Goal: Check status: Check status

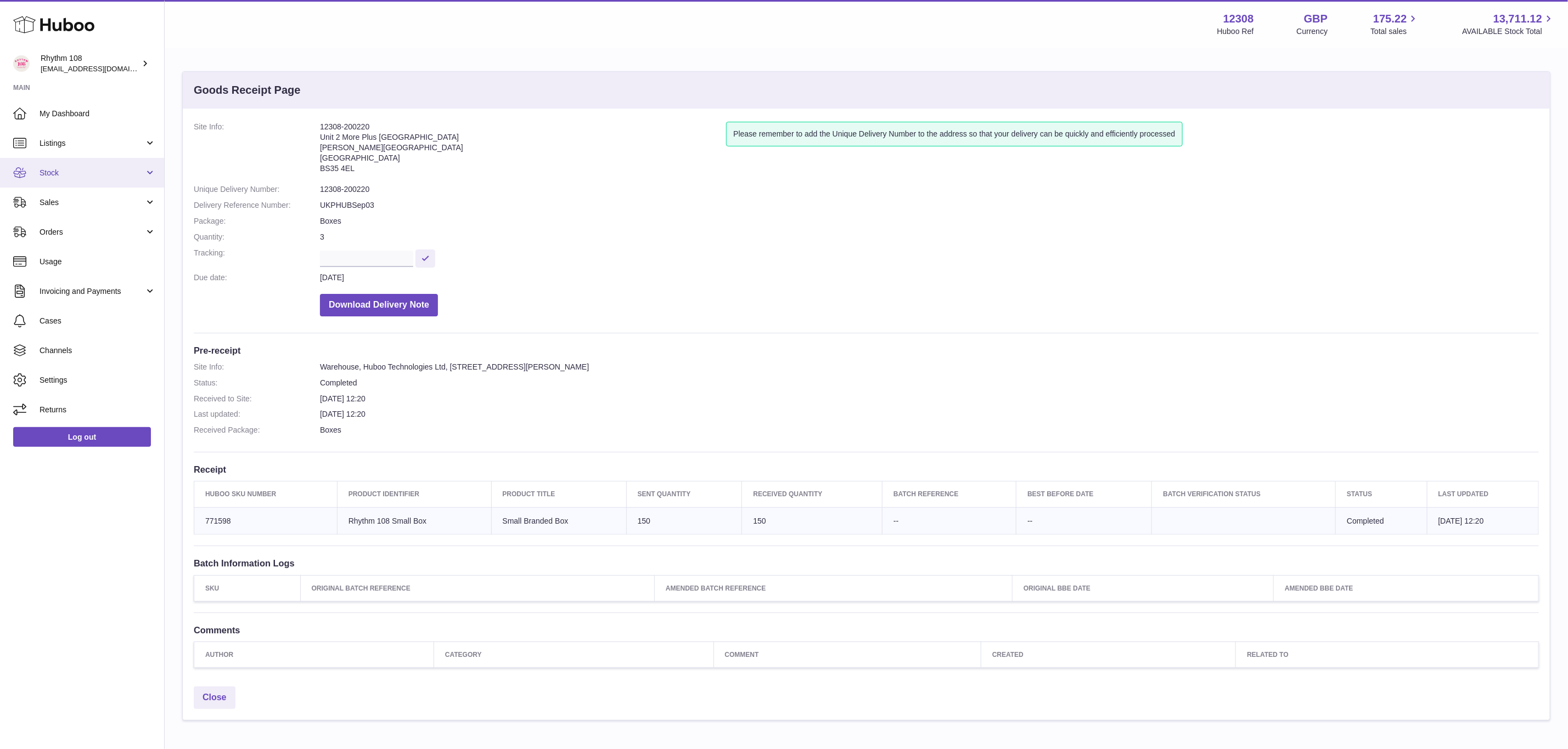
click at [59, 169] on span "Stock" at bounding box center [91, 173] width 105 height 11
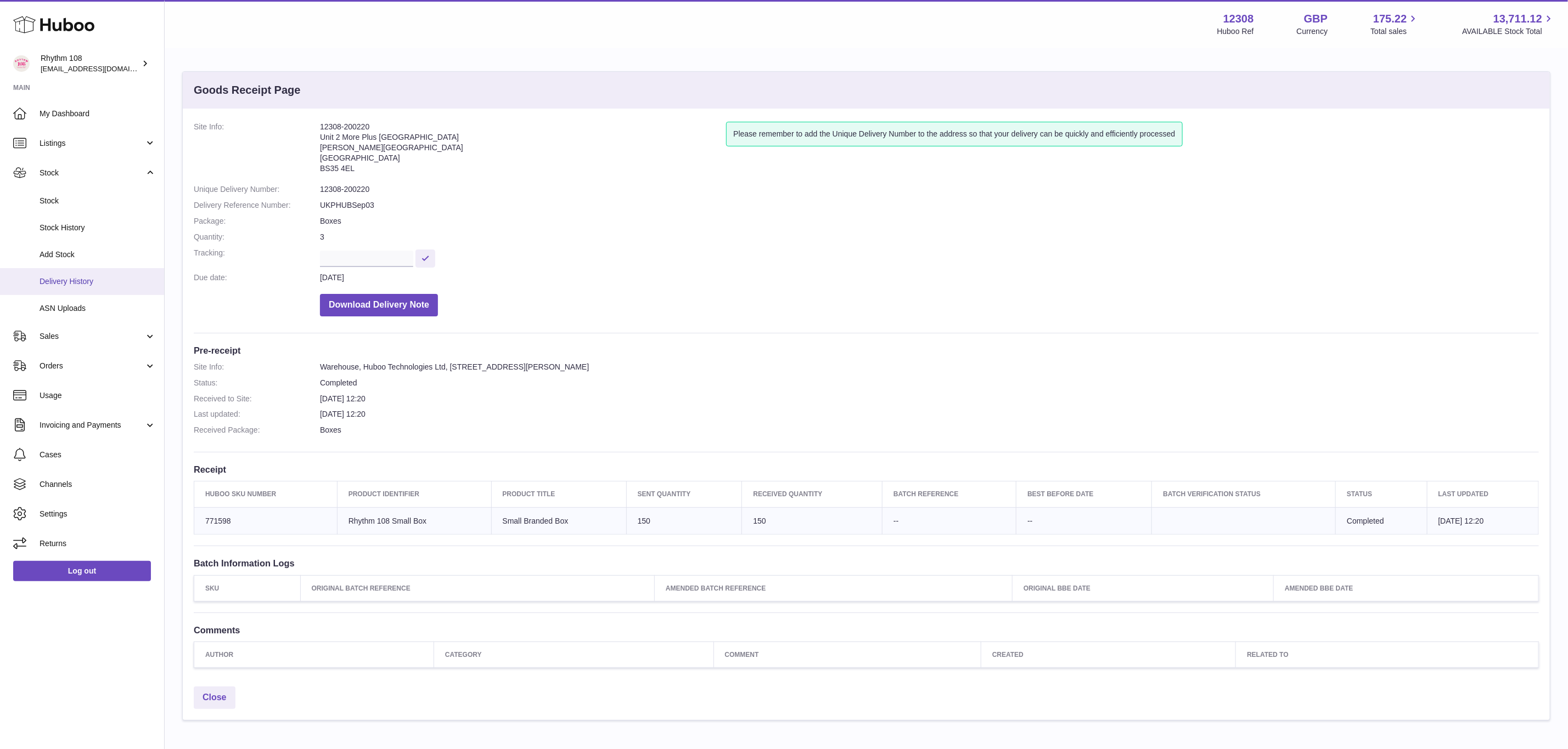
click at [58, 272] on link "Delivery History" at bounding box center [82, 281] width 164 height 27
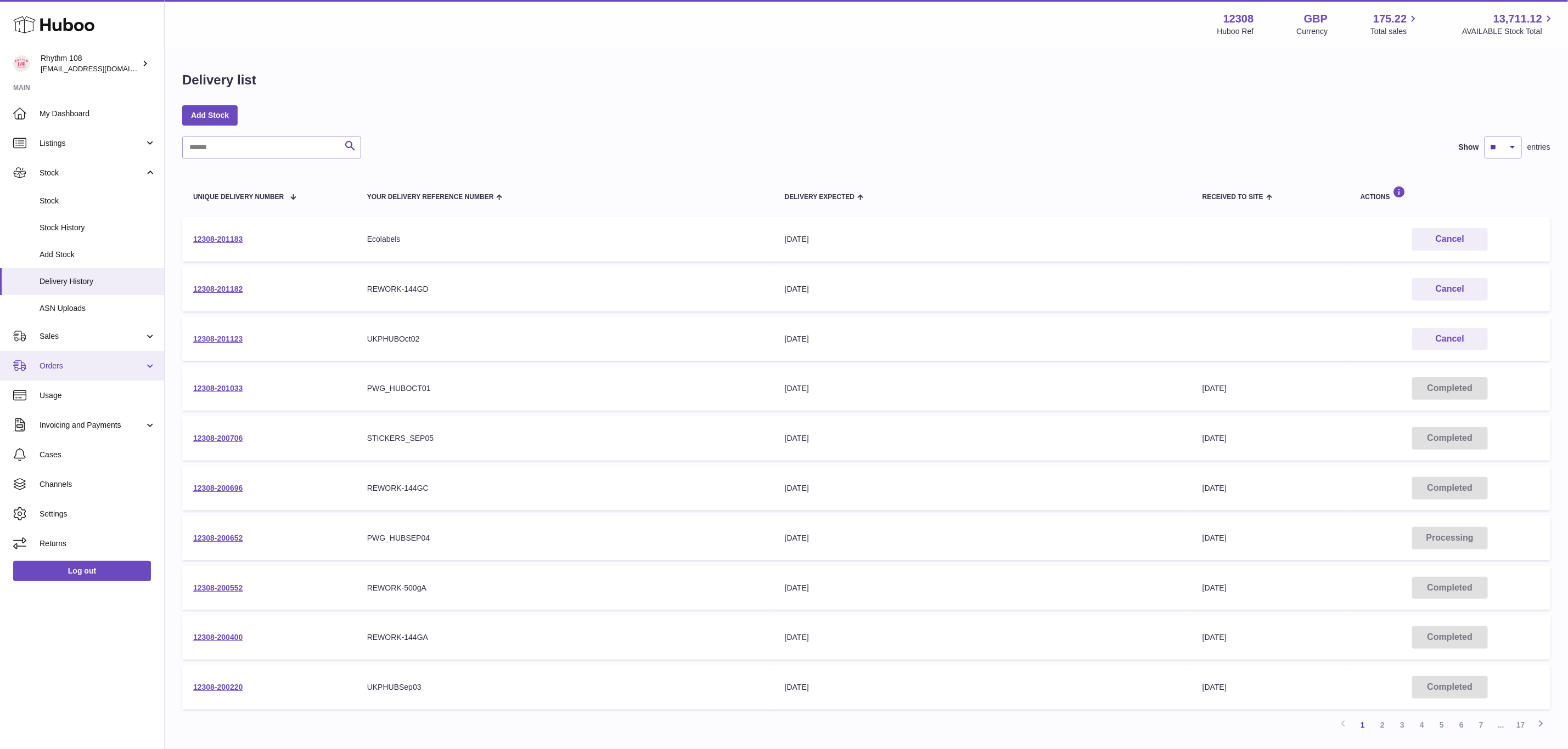
click at [76, 371] on span "Orders" at bounding box center [91, 366] width 105 height 11
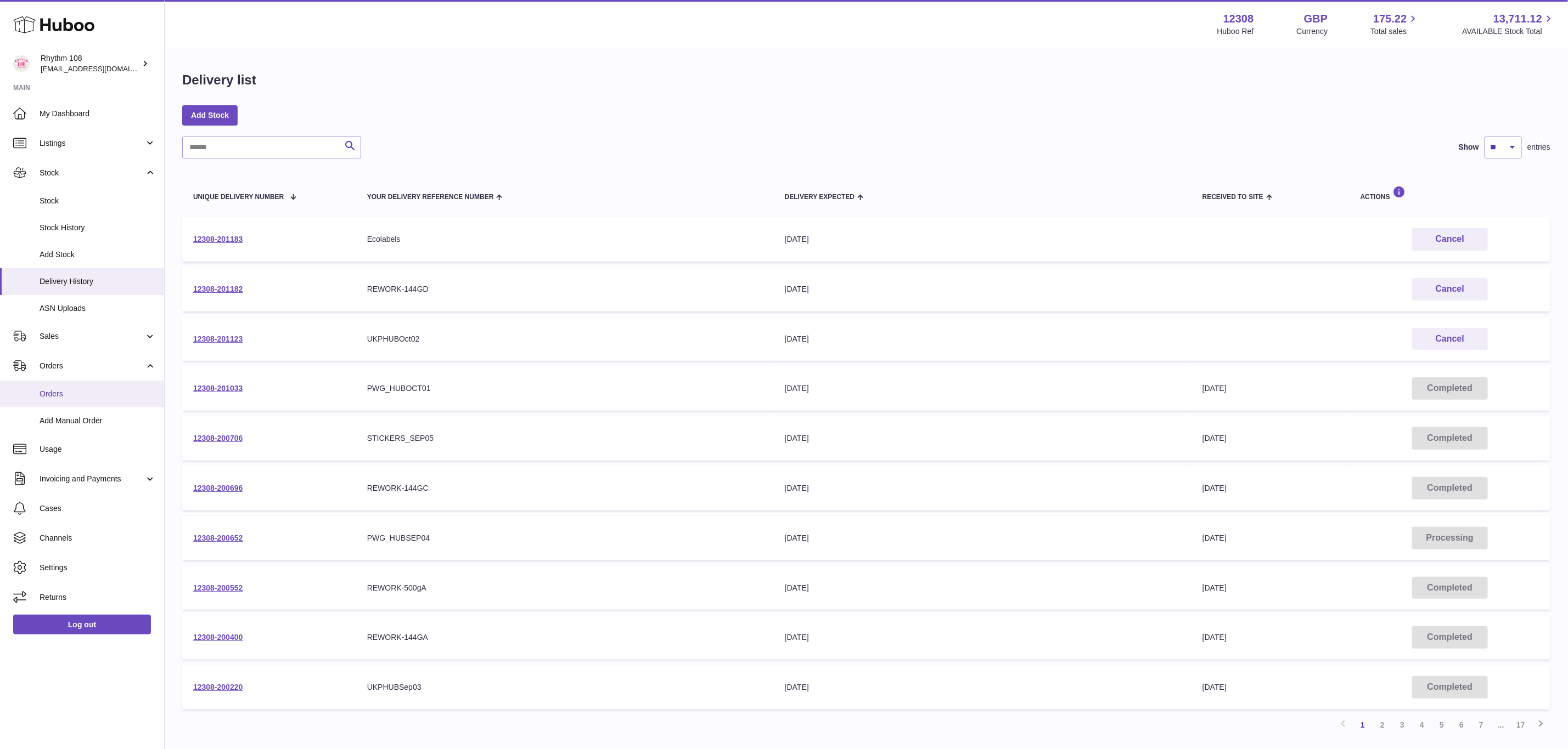
click at [67, 392] on span "Orders" at bounding box center [98, 394] width 117 height 11
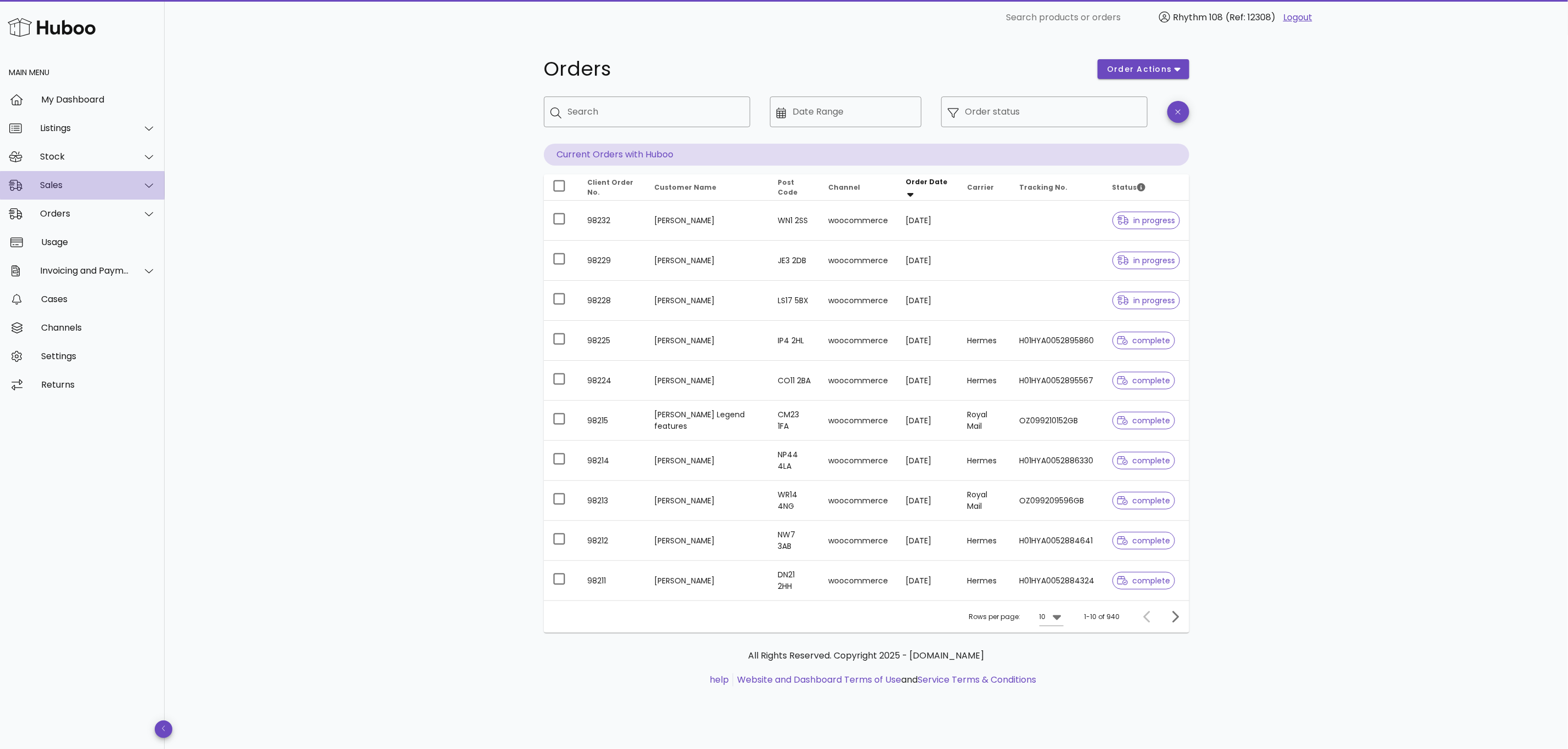
click at [63, 186] on div "Sales" at bounding box center [85, 185] width 90 height 11
click at [70, 204] on div "Sales" at bounding box center [98, 212] width 117 height 23
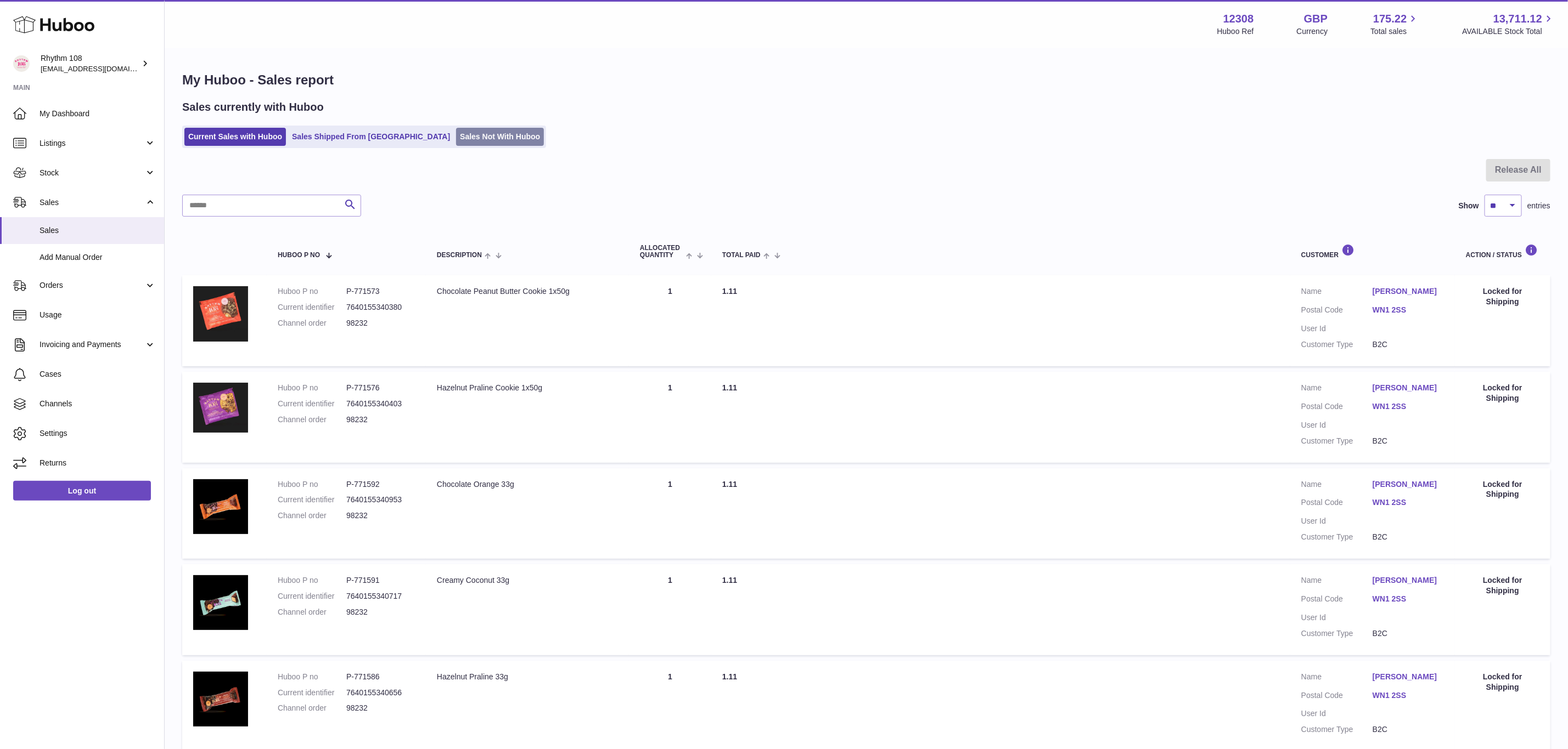
click at [456, 131] on link "Sales Not With Huboo" at bounding box center [500, 137] width 88 height 18
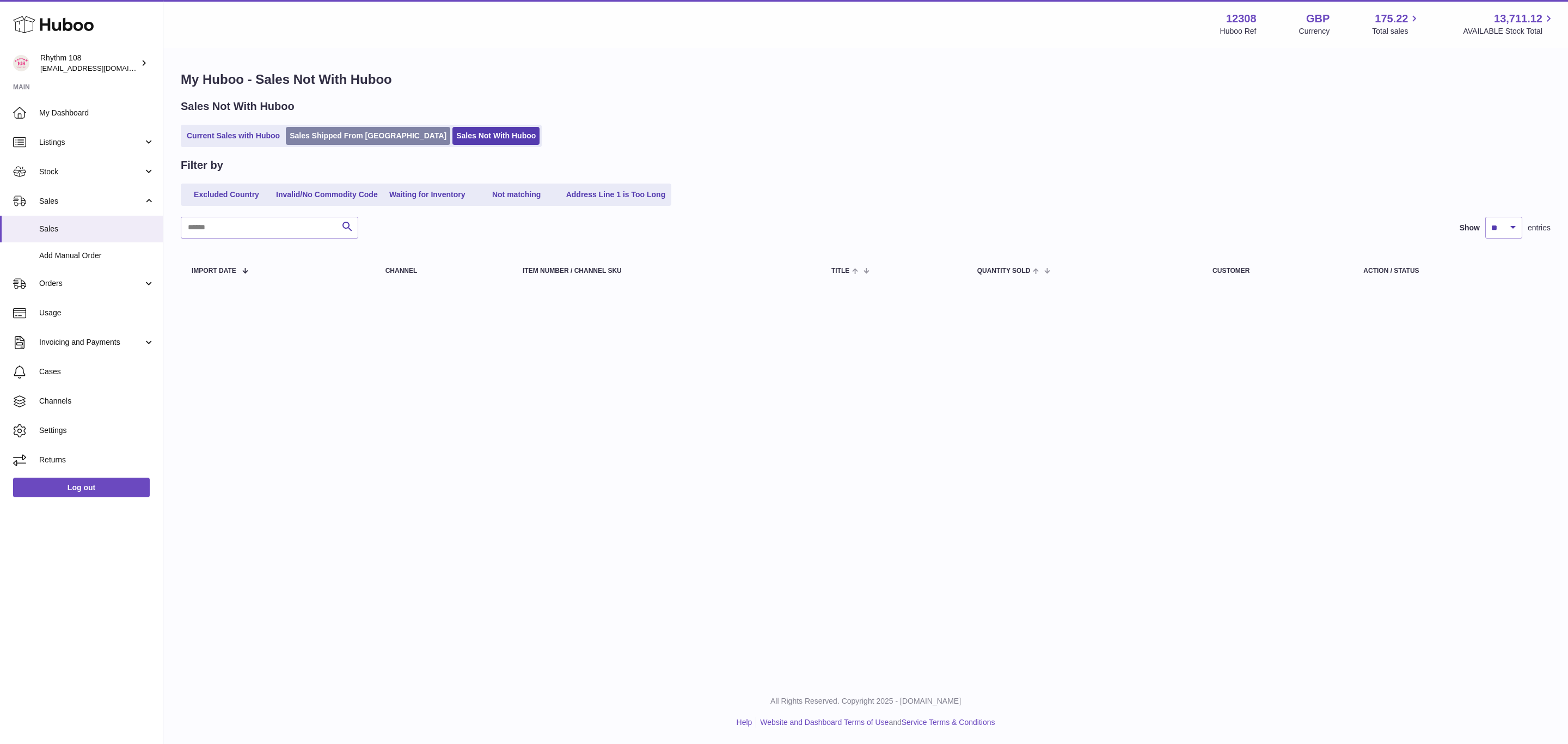
click at [343, 133] on link "Sales Shipped From Huboo" at bounding box center [367, 136] width 165 height 18
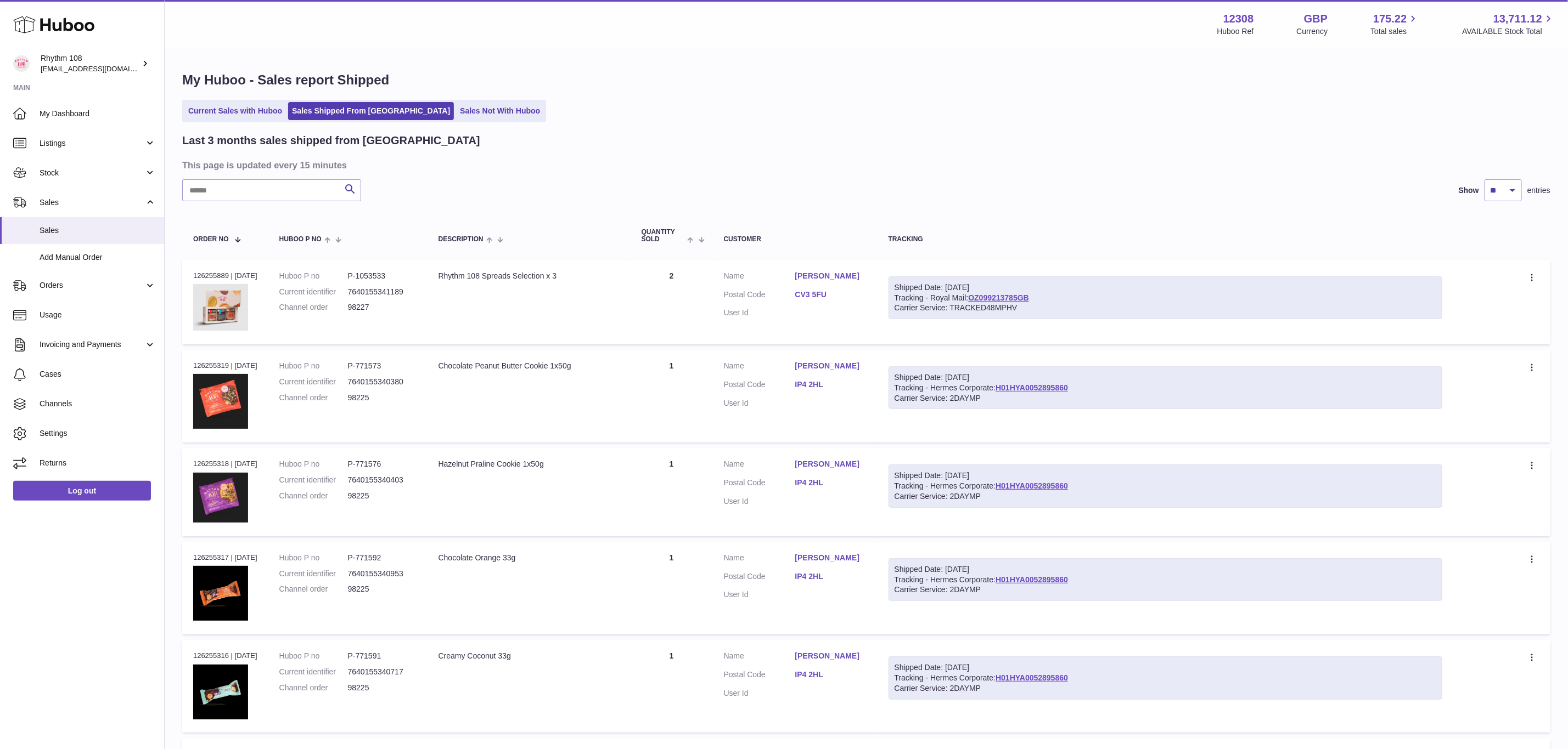
click at [1107, 187] on div "Search Show ** ** ** entries" at bounding box center [866, 190] width 1368 height 22
click at [995, 90] on div "My Huboo - Sales report Shipped Current Sales with Huboo Sales Shipped From [GE…" at bounding box center [867, 683] width 1404 height 1267
click at [455, 100] on ul "Current Sales with Huboo Sales Shipped From [GEOGRAPHIC_DATA] Sales Not With Hu…" at bounding box center [364, 110] width 364 height 22
click at [456, 104] on link "Sales Not With Huboo" at bounding box center [500, 111] width 88 height 18
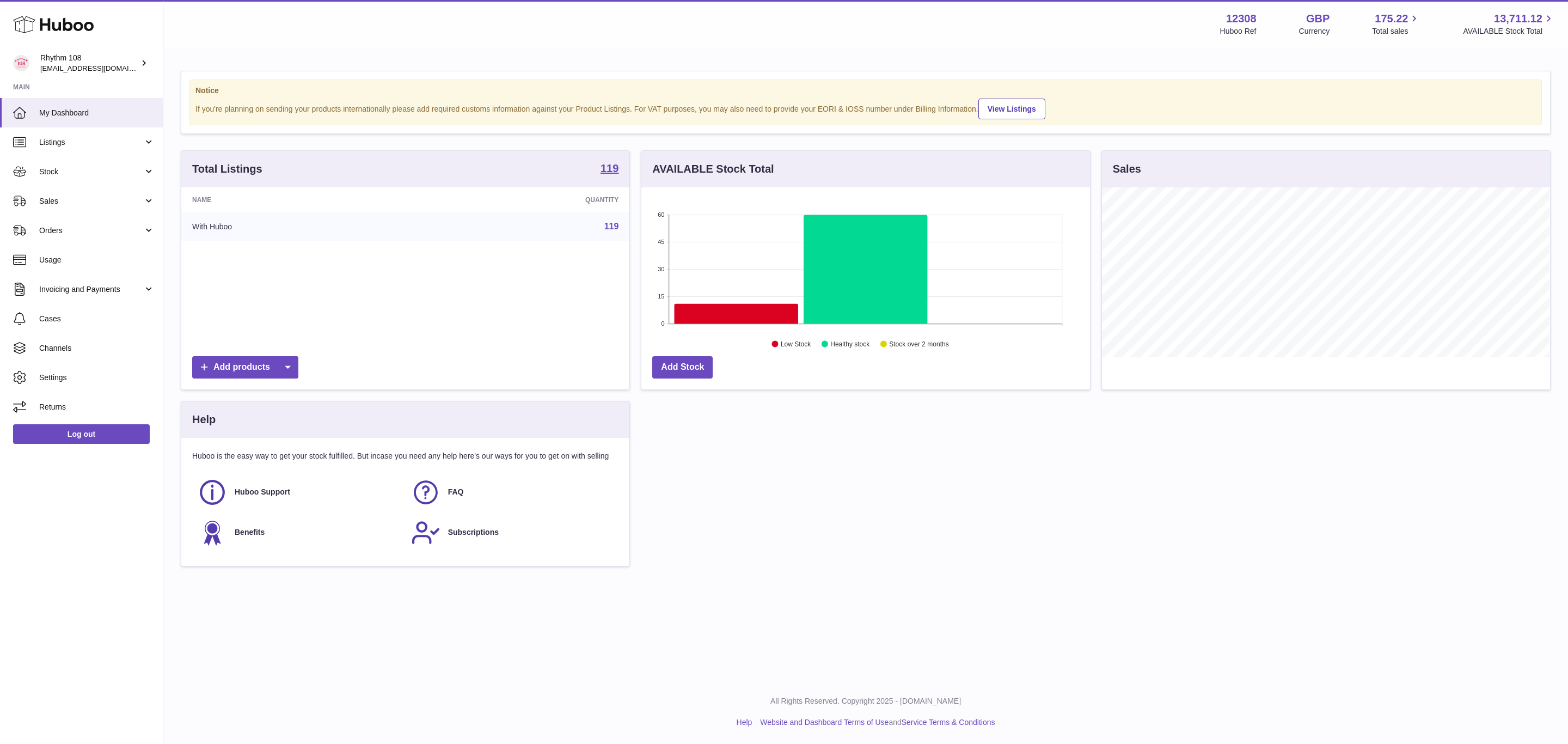
scroll to position [170, 447]
click at [726, 311] on icon at bounding box center [736, 314] width 124 height 20
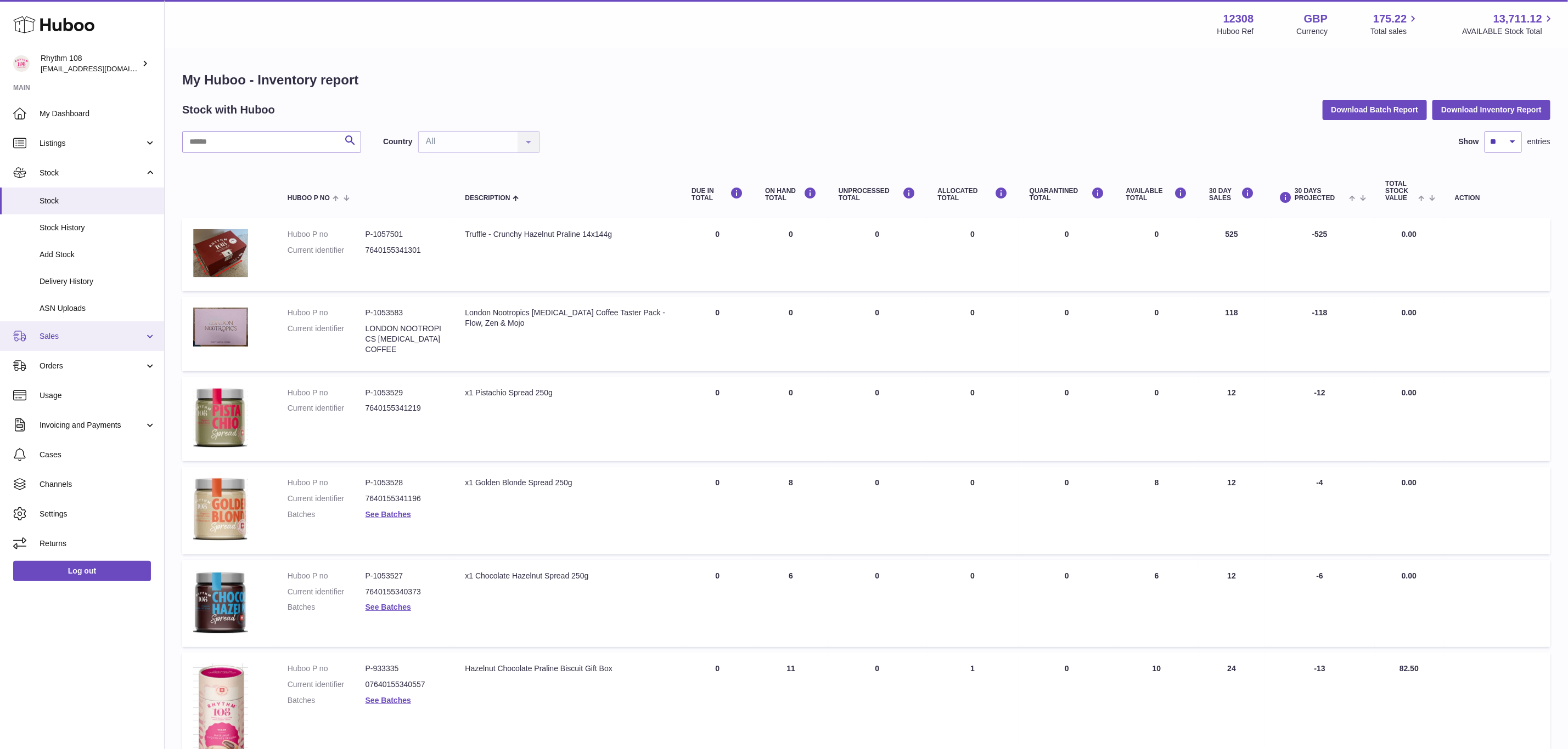
click at [52, 339] on span "Sales" at bounding box center [91, 337] width 105 height 11
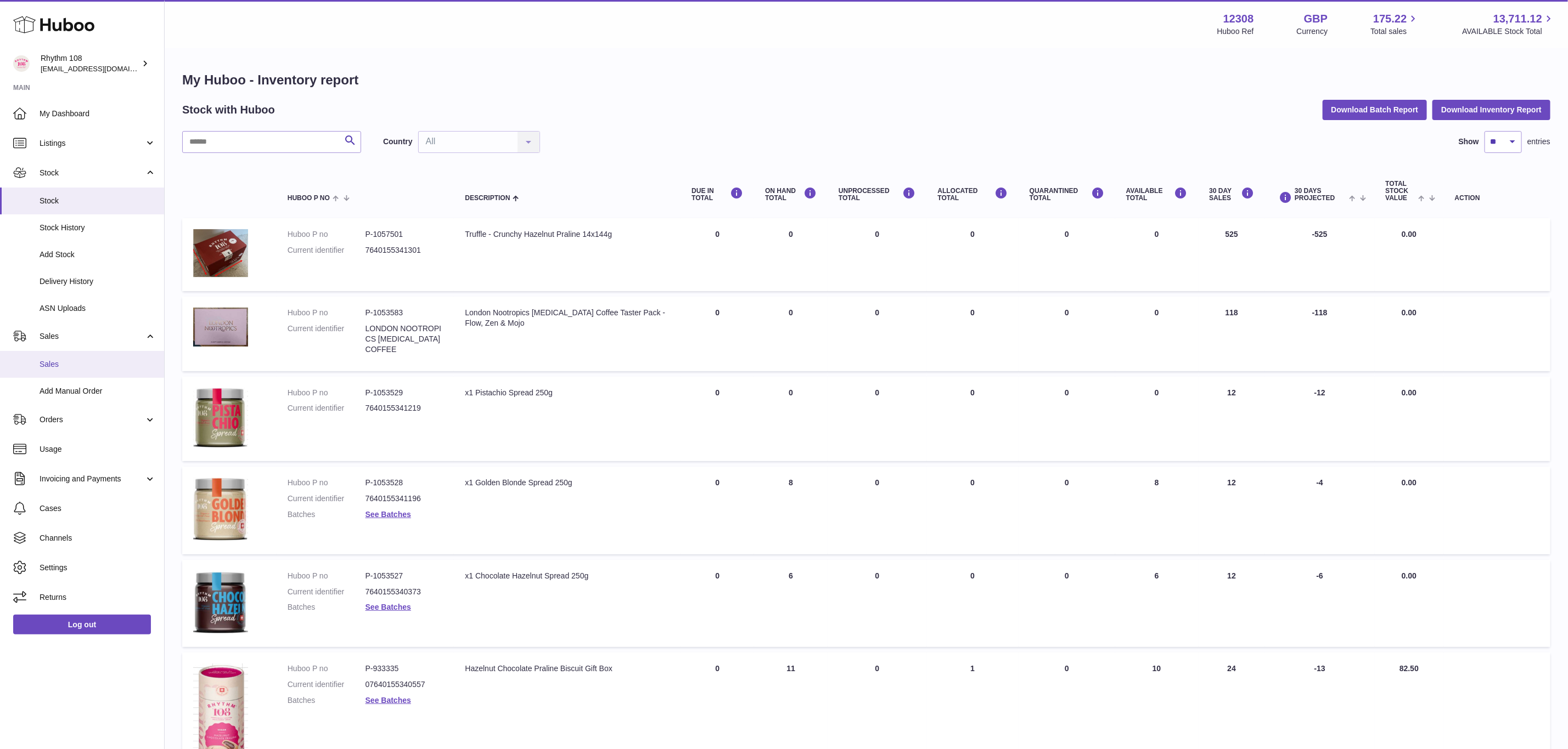
click at [67, 366] on span "Sales" at bounding box center [98, 365] width 117 height 11
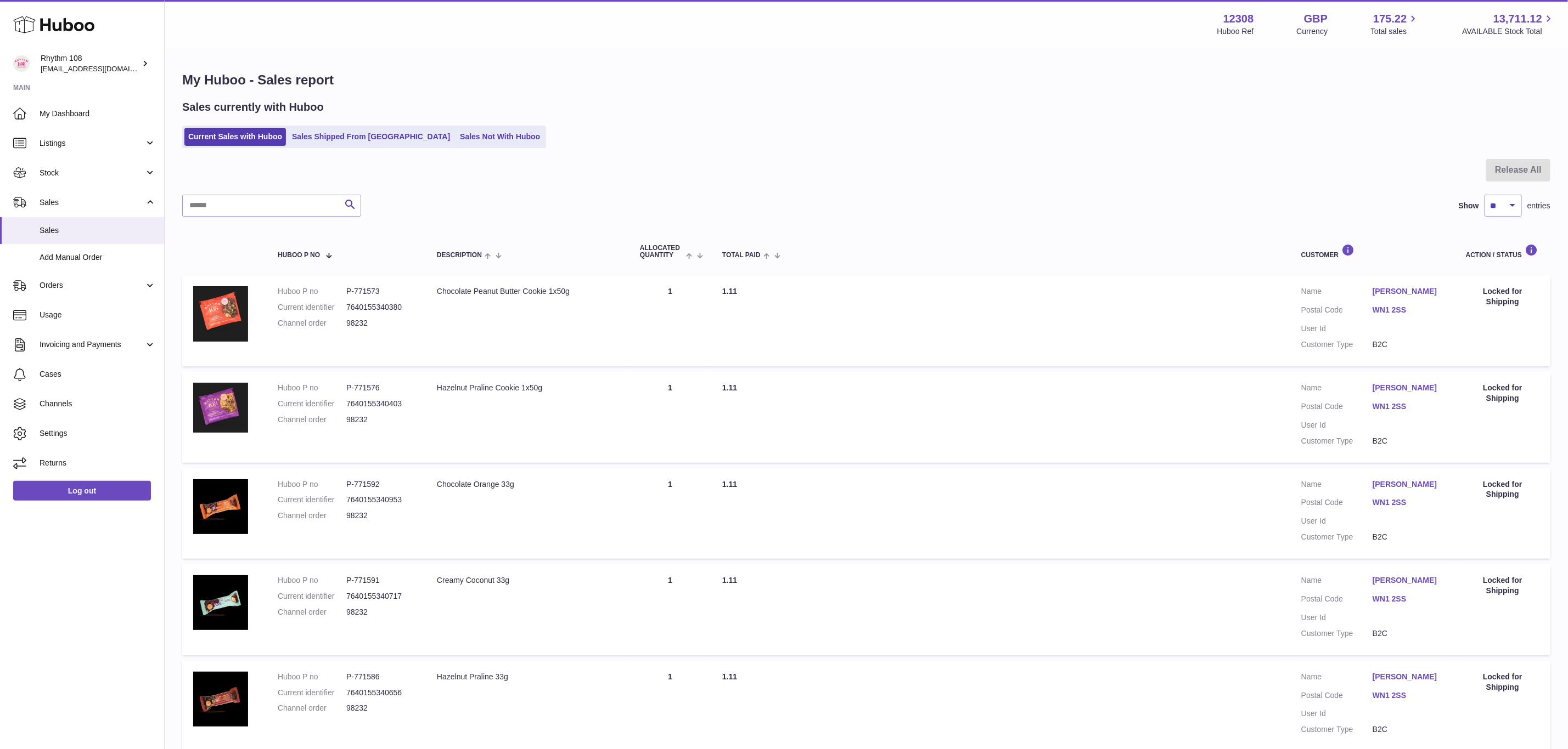
click at [427, 126] on ul "Current Sales with Huboo Sales Shipped From [GEOGRAPHIC_DATA] Sales Not With Hu…" at bounding box center [364, 136] width 364 height 22
click at [456, 131] on link "Sales Not With Huboo" at bounding box center [500, 137] width 88 height 18
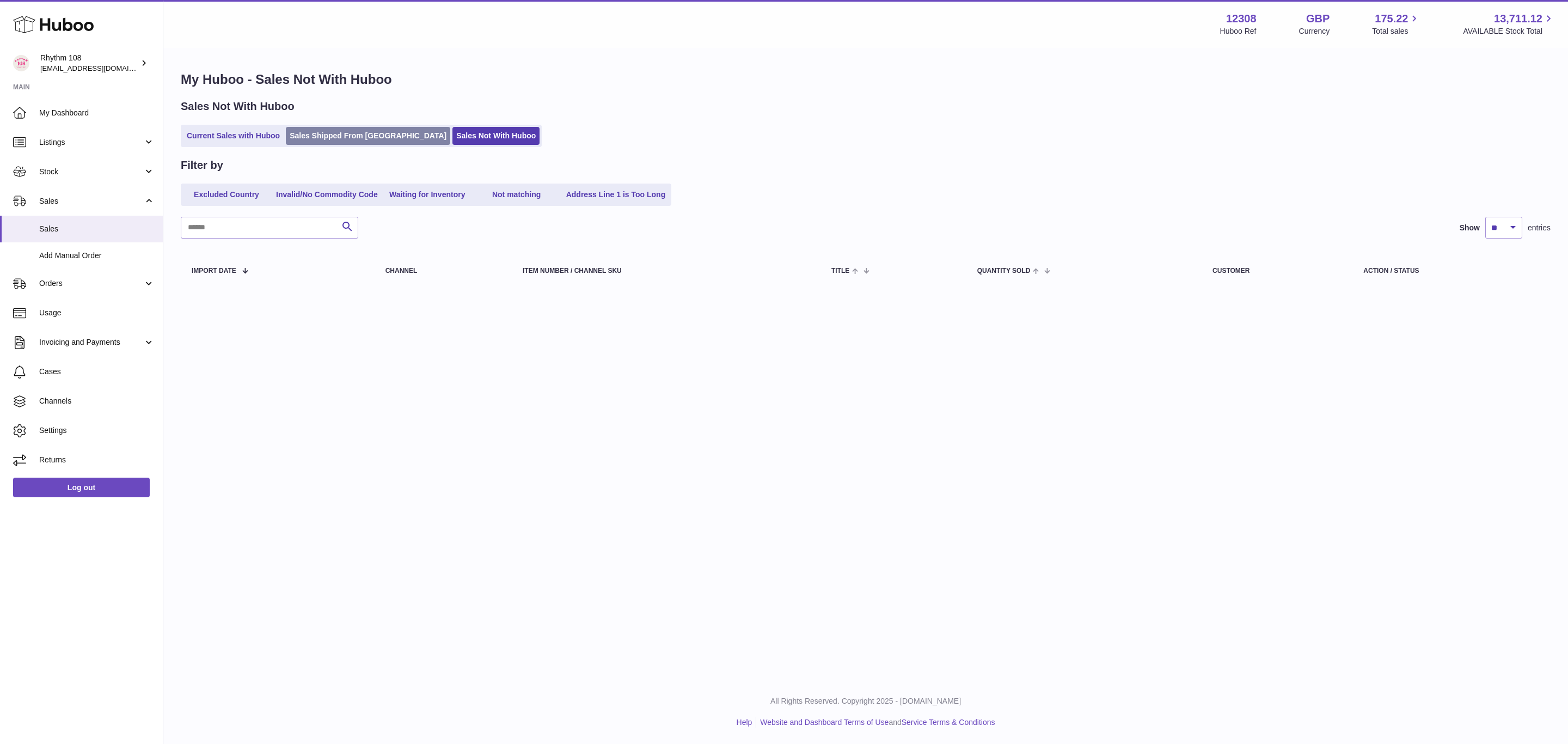
click at [349, 133] on link "Sales Shipped From [GEOGRAPHIC_DATA]" at bounding box center [367, 136] width 165 height 18
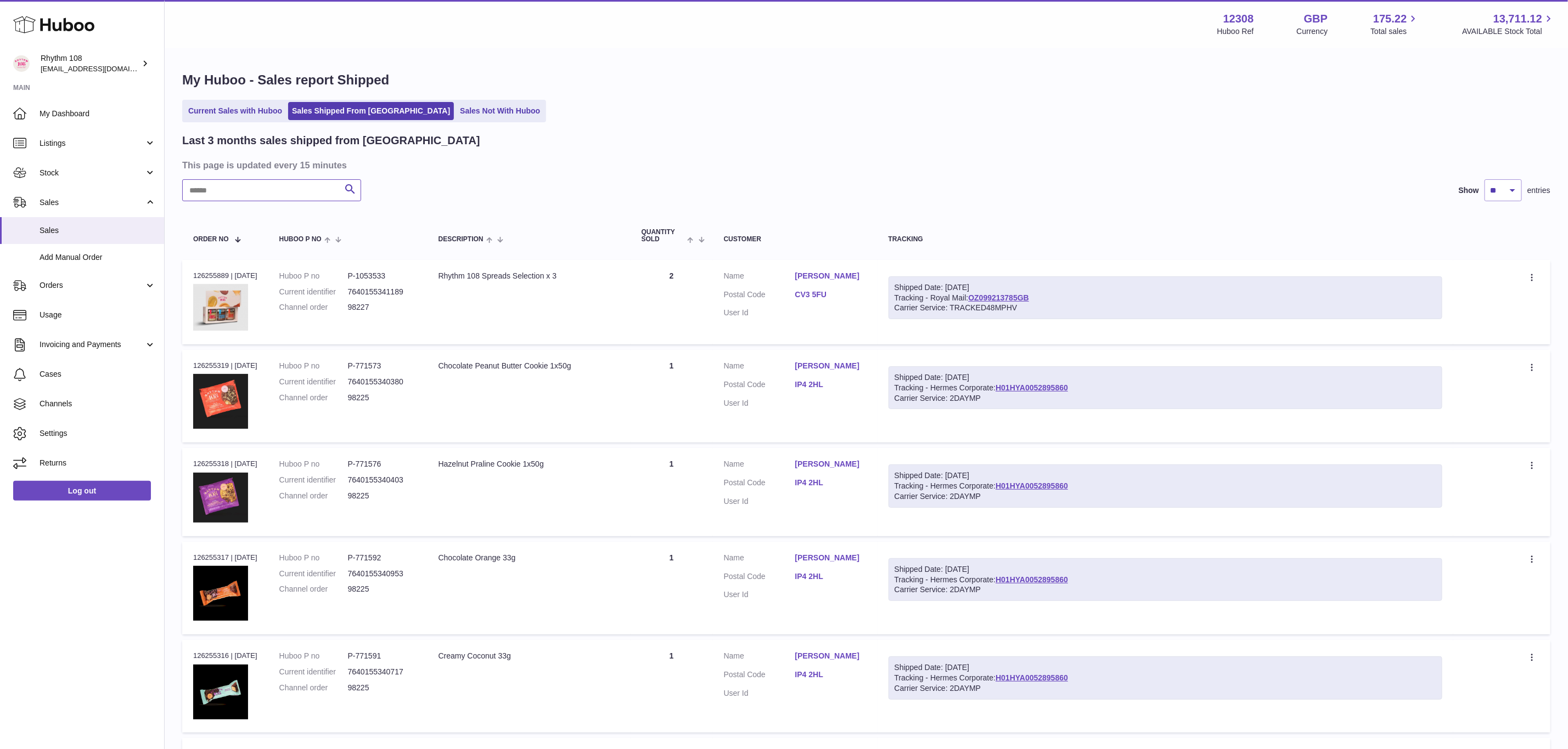
click at [297, 186] on input "text" at bounding box center [272, 190] width 179 height 22
type input "*"
type input "*****"
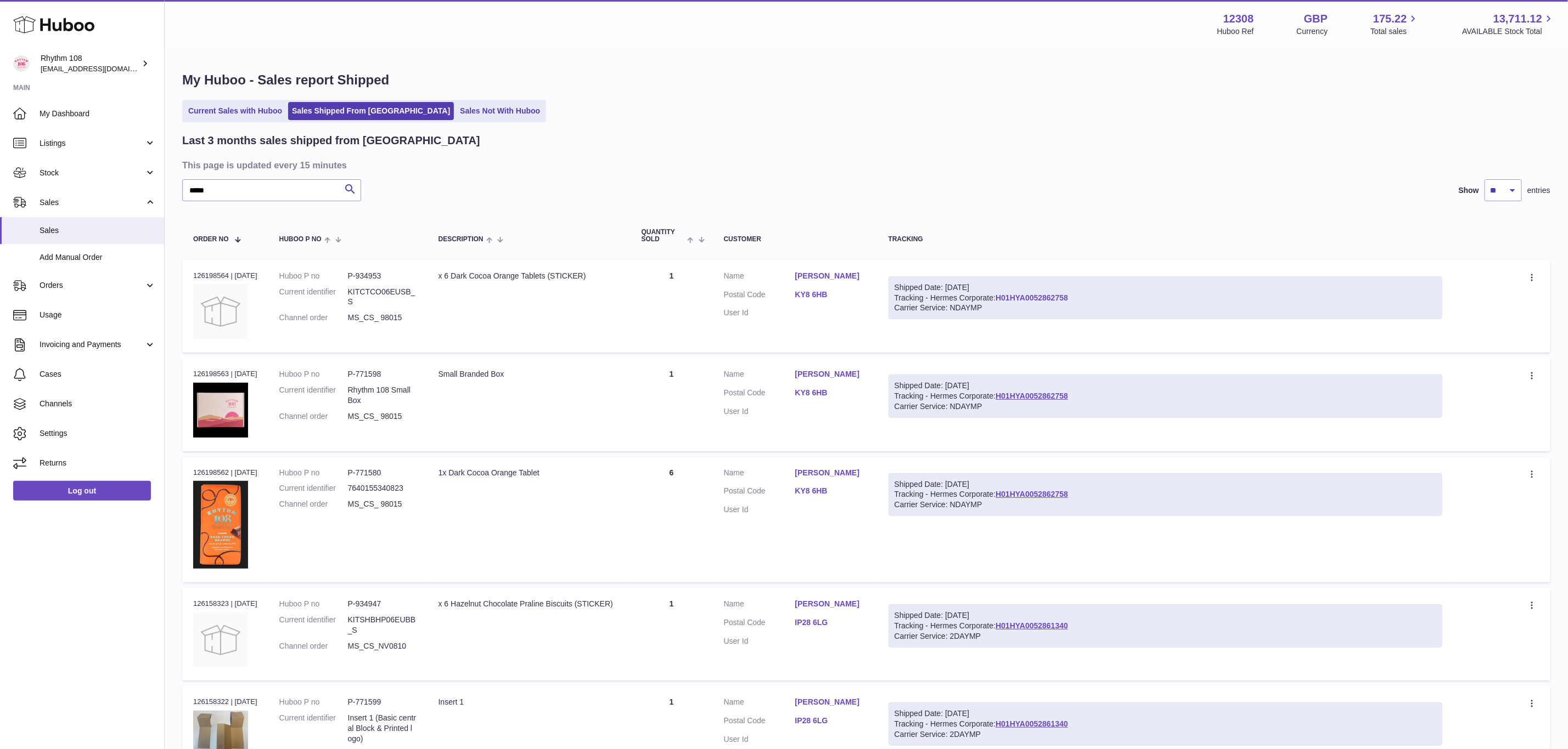
click at [1042, 300] on link "H01HYA0052862758" at bounding box center [1032, 298] width 73 height 9
click at [819, 284] on dl "Customer Name [PERSON_NAME] Postal Code KY8 6HB User Id" at bounding box center [795, 297] width 143 height 53
click at [819, 293] on link "KY8 6HB" at bounding box center [831, 295] width 72 height 11
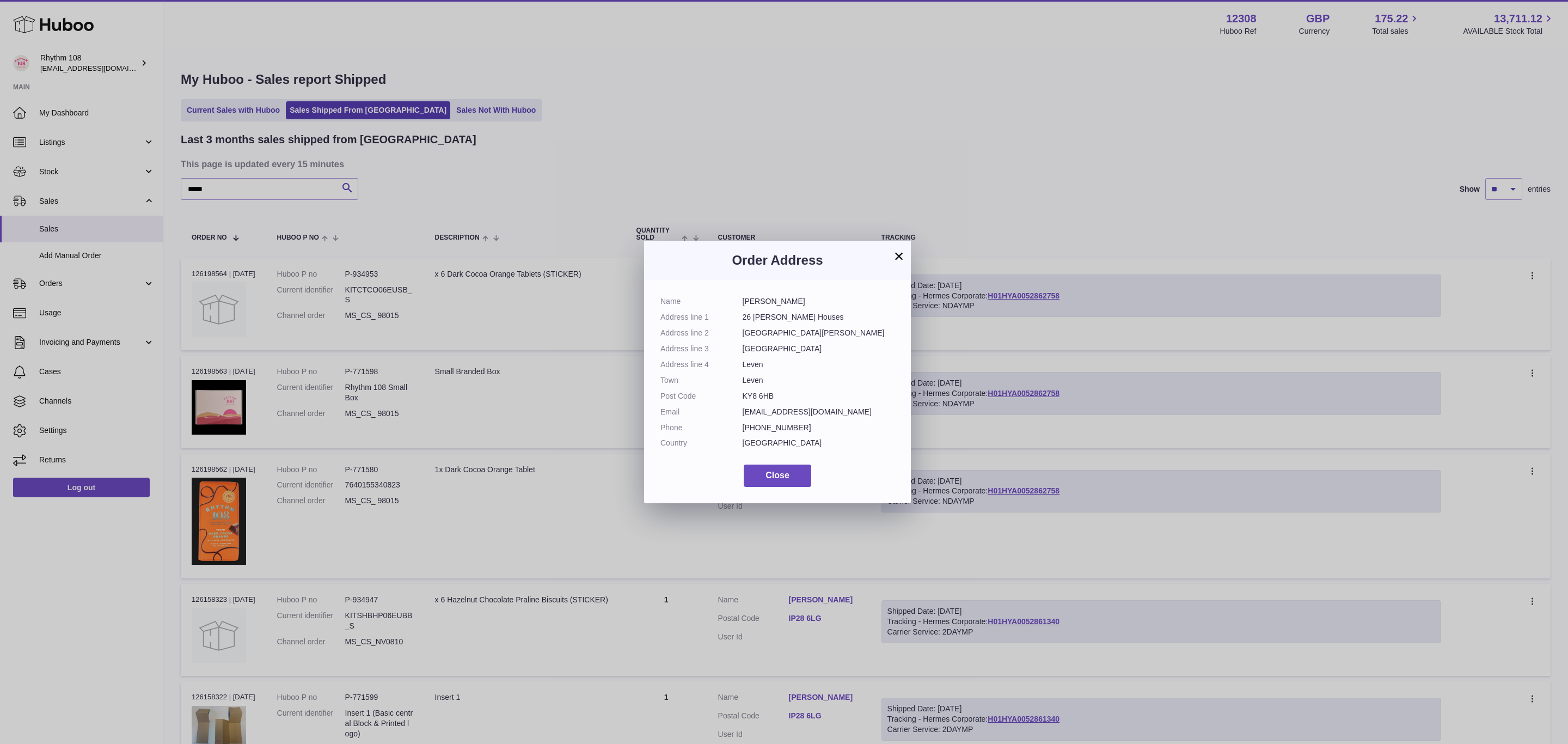
drag, startPoint x: 782, startPoint y: 397, endPoint x: 736, endPoint y: 399, distance: 46.0
click at [736, 399] on dl "Name [PERSON_NAME] Address line 1 [GEOGRAPHIC_DATA][PERSON_NAME] Address line […" at bounding box center [777, 375] width 234 height 158
copy dl "KY8 6HB"
